Goal: Information Seeking & Learning: Learn about a topic

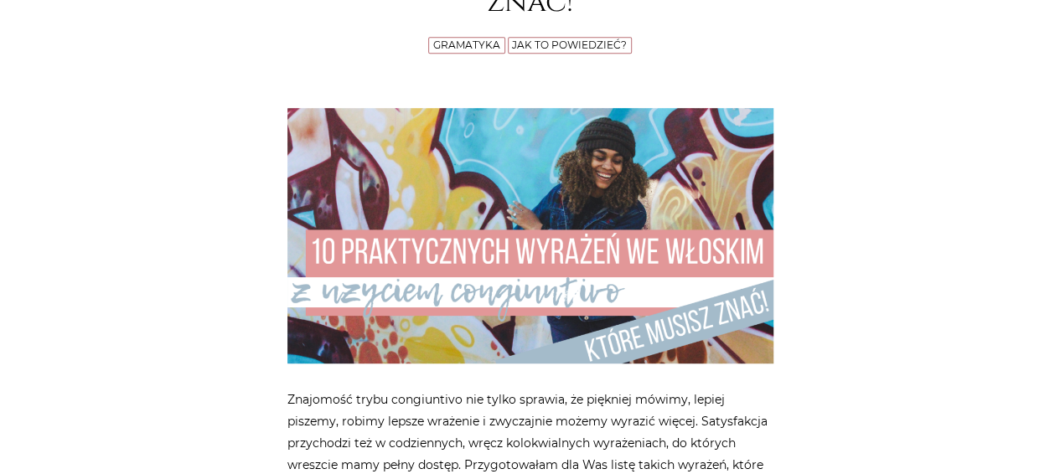
scroll to position [419, 0]
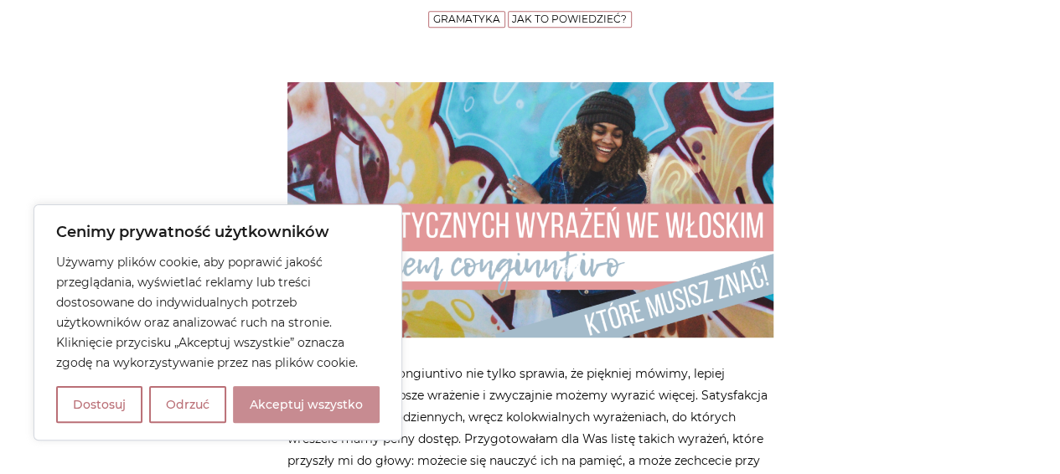
click at [265, 409] on button "Akceptuj wszystko" at bounding box center [306, 404] width 147 height 37
checkbox input "true"
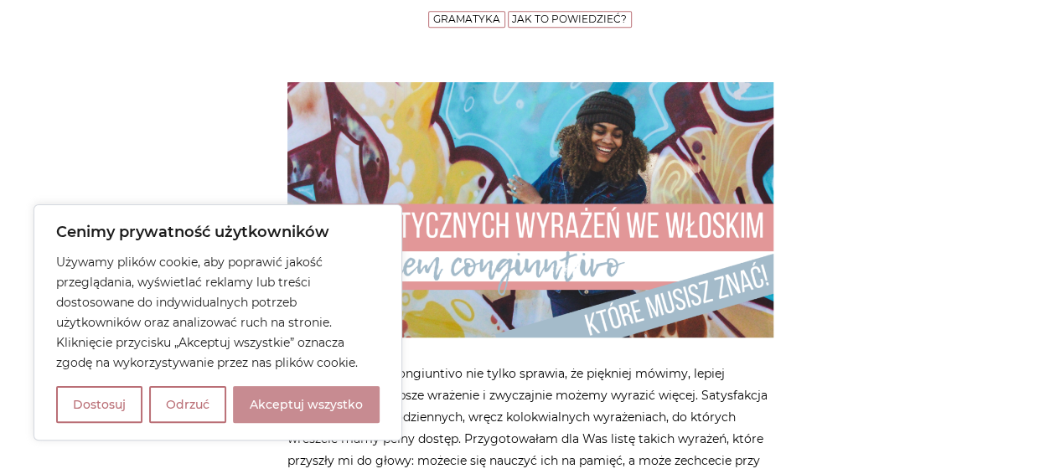
checkbox input "true"
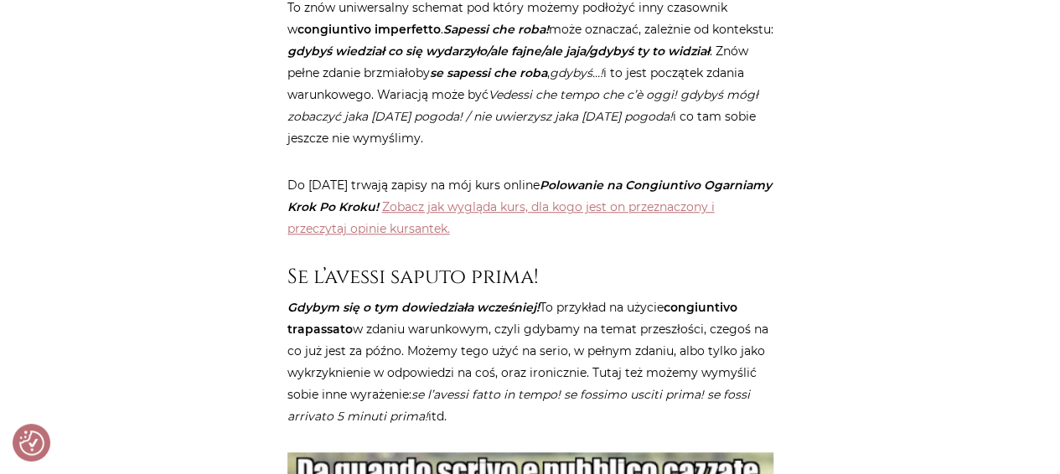
scroll to position [3688, 0]
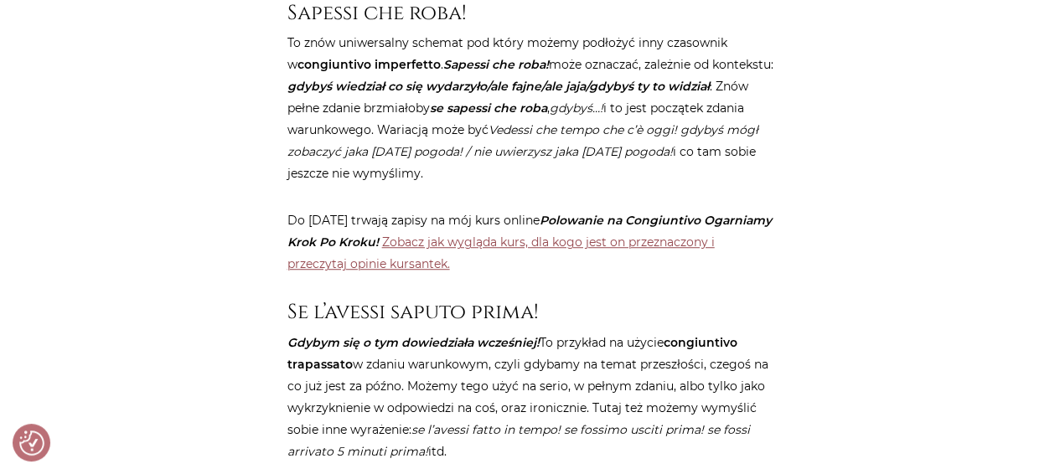
click at [595, 235] on link "Zobacz jak wygląda kurs, dla kogo jest on przeznaczony i przeczytaj opinie kurs…" at bounding box center [502, 253] width 428 height 37
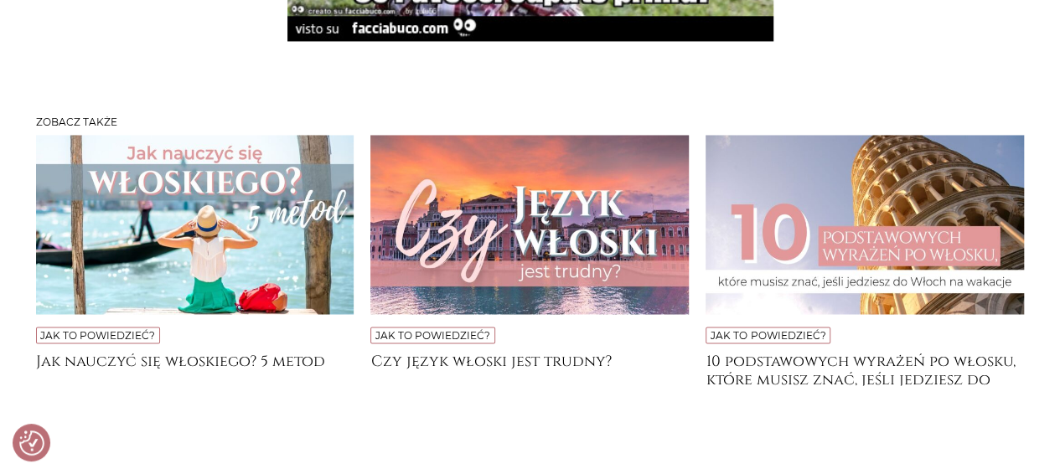
scroll to position [4527, 0]
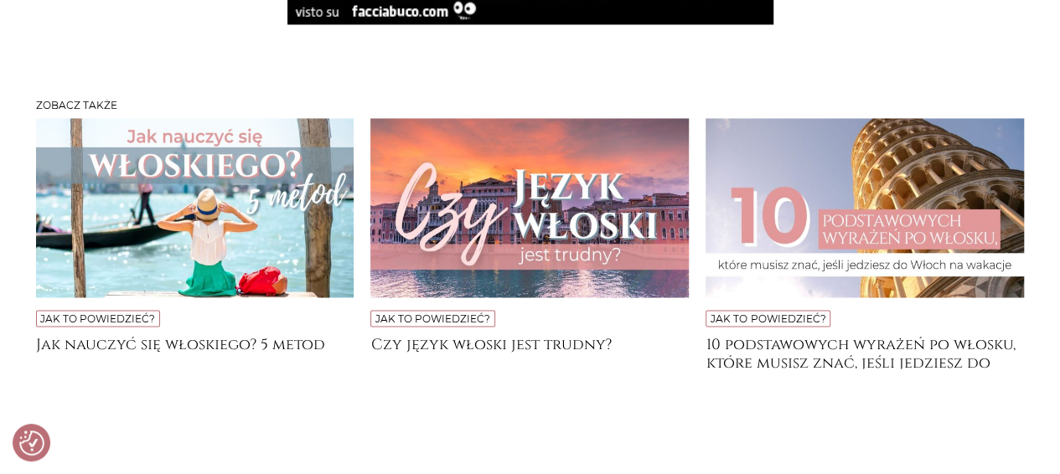
click at [830, 179] on img at bounding box center [865, 207] width 319 height 179
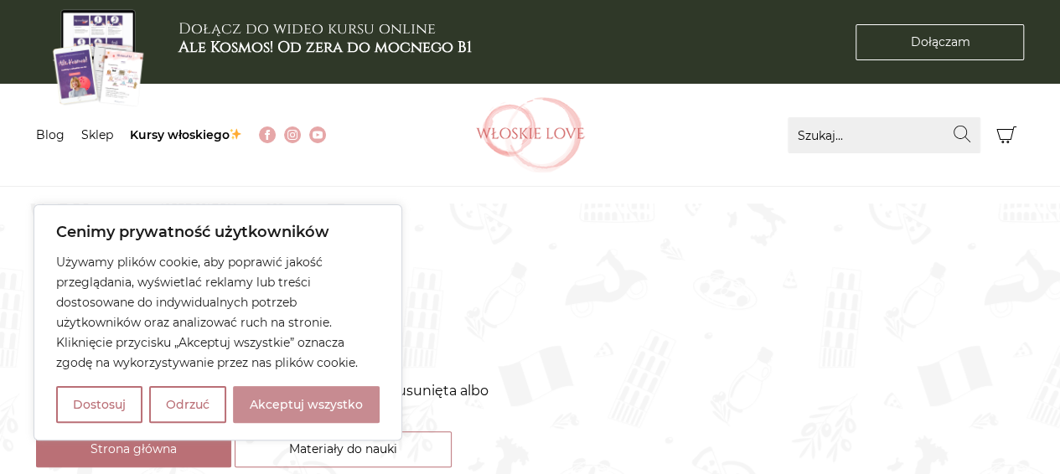
click at [319, 404] on button "Akceptuj wszystko" at bounding box center [306, 404] width 147 height 37
checkbox input "true"
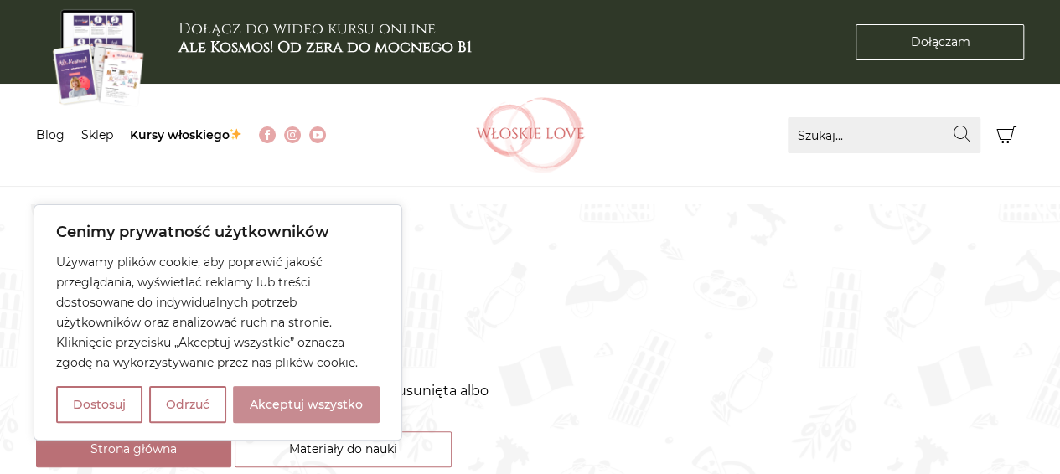
checkbox input "true"
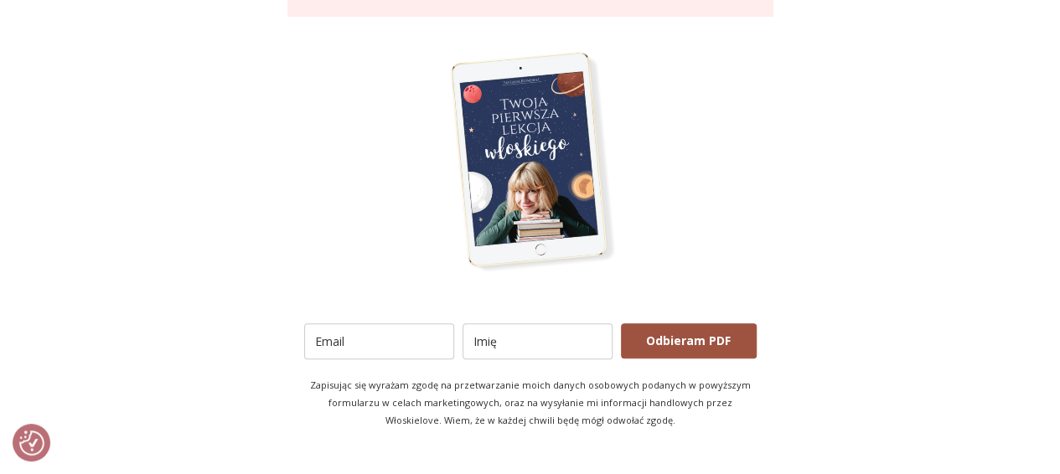
scroll to position [3437, 0]
